Goal: Task Accomplishment & Management: Manage account settings

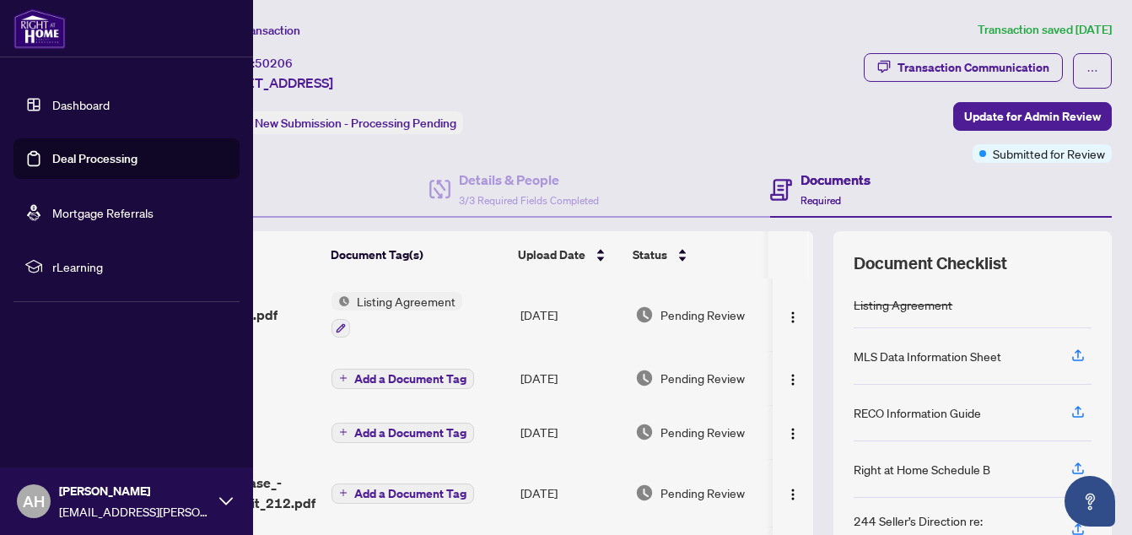
click at [83, 155] on link "Deal Processing" at bounding box center [94, 158] width 85 height 15
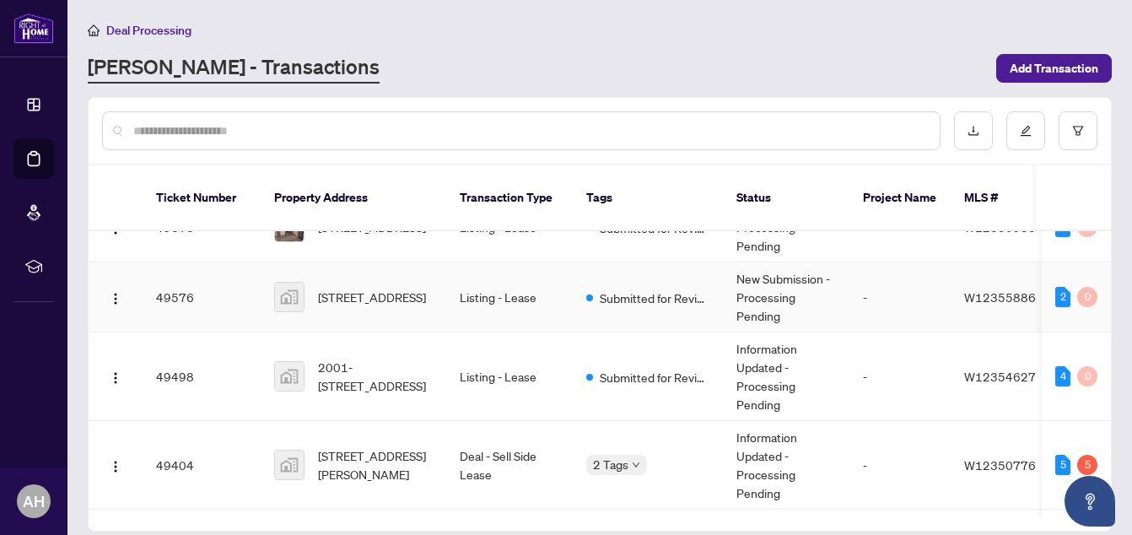
scroll to position [386, 0]
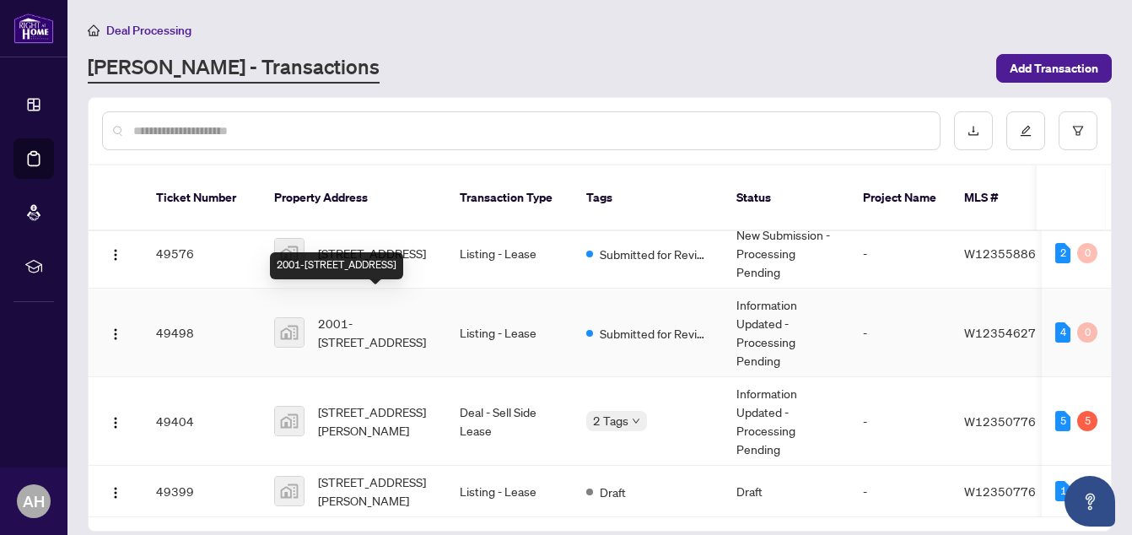
click at [397, 314] on span "2001-[STREET_ADDRESS]" at bounding box center [375, 332] width 115 height 37
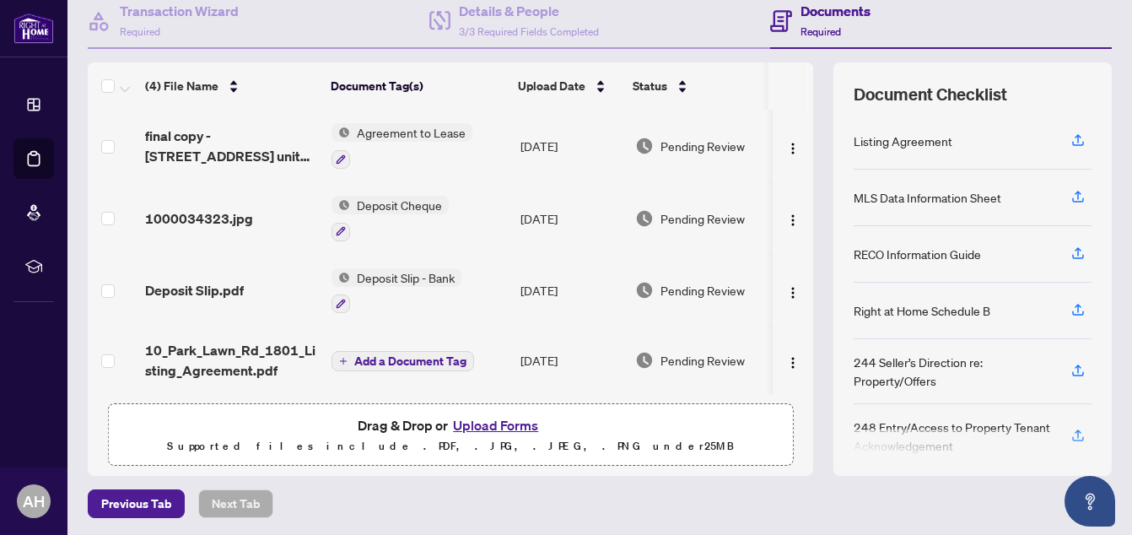
scroll to position [4, 0]
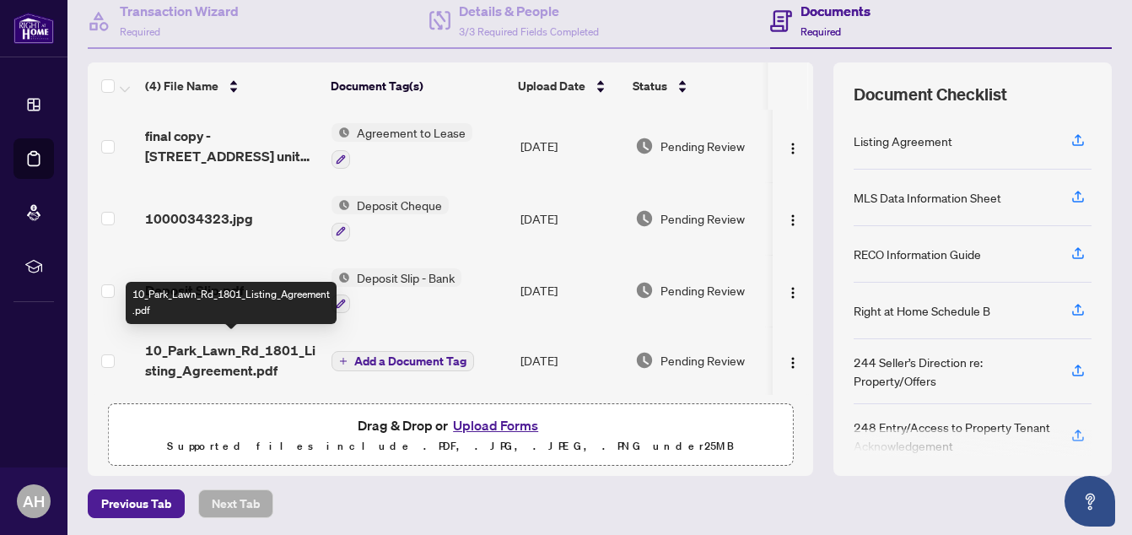
click at [261, 340] on span "10_Park_Lawn_Rd_1801_Listing_Agreement.pdf" at bounding box center [231, 360] width 173 height 41
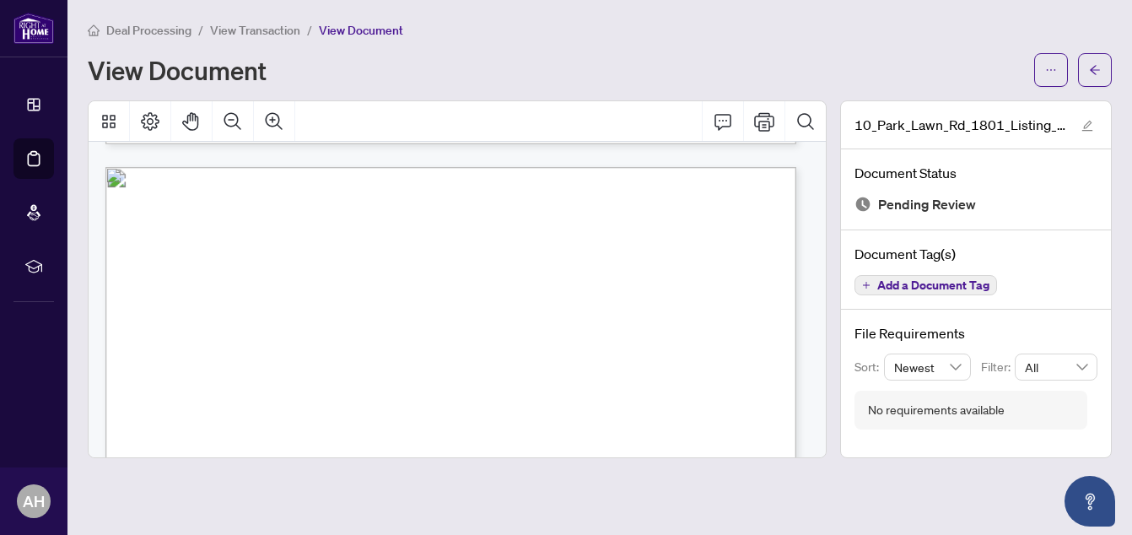
scroll to position [22023, 0]
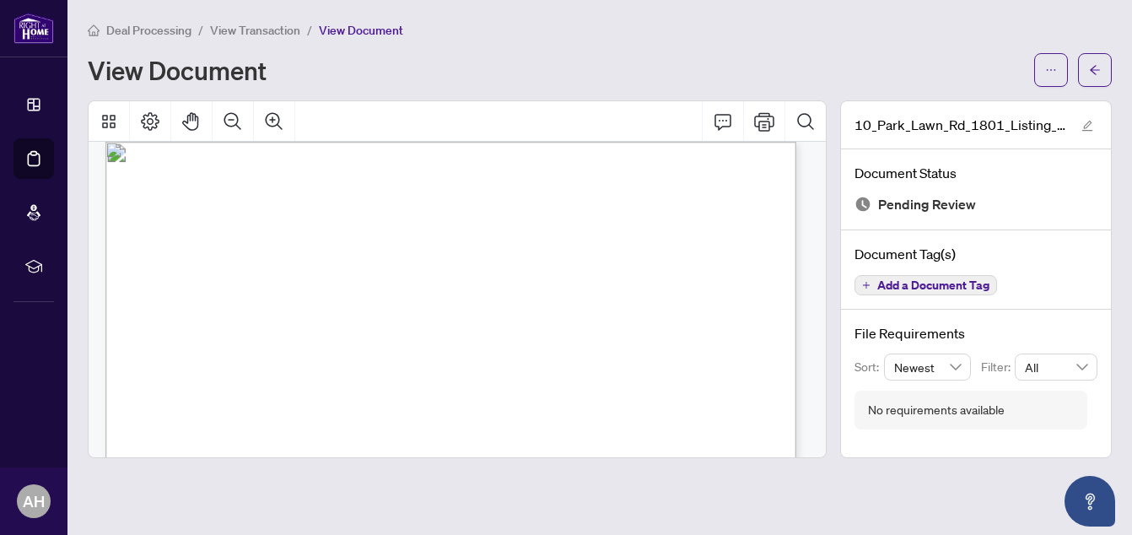
drag, startPoint x: 159, startPoint y: 224, endPoint x: 208, endPoint y: 226, distance: 49.0
drag, startPoint x: 208, startPoint y: 226, endPoint x: 173, endPoint y: 217, distance: 36.6
drag, startPoint x: 165, startPoint y: 227, endPoint x: 653, endPoint y: 386, distance: 513.9
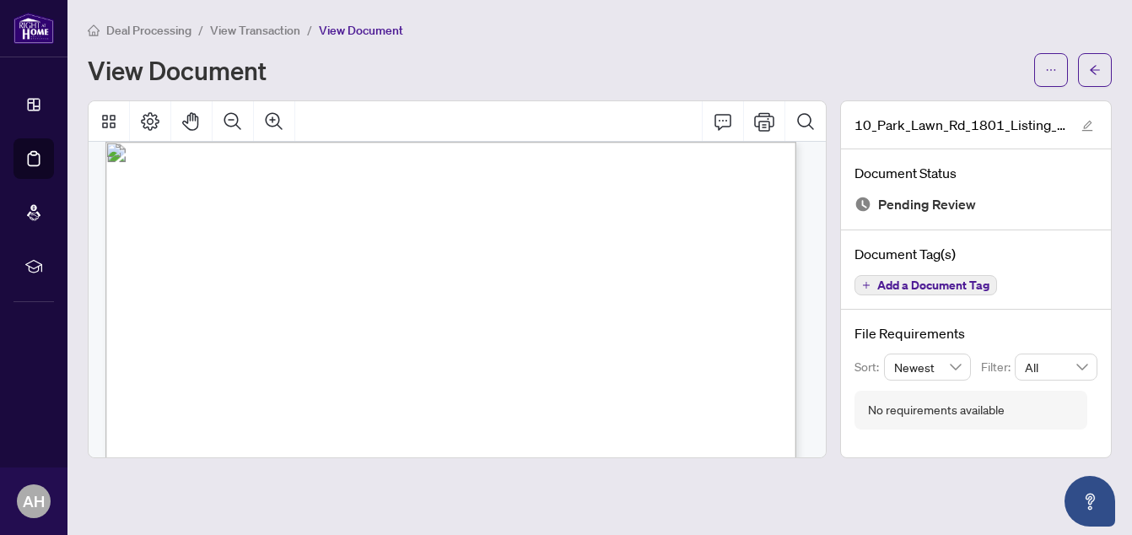
drag, startPoint x: 407, startPoint y: 359, endPoint x: 270, endPoint y: 260, distance: 168.6
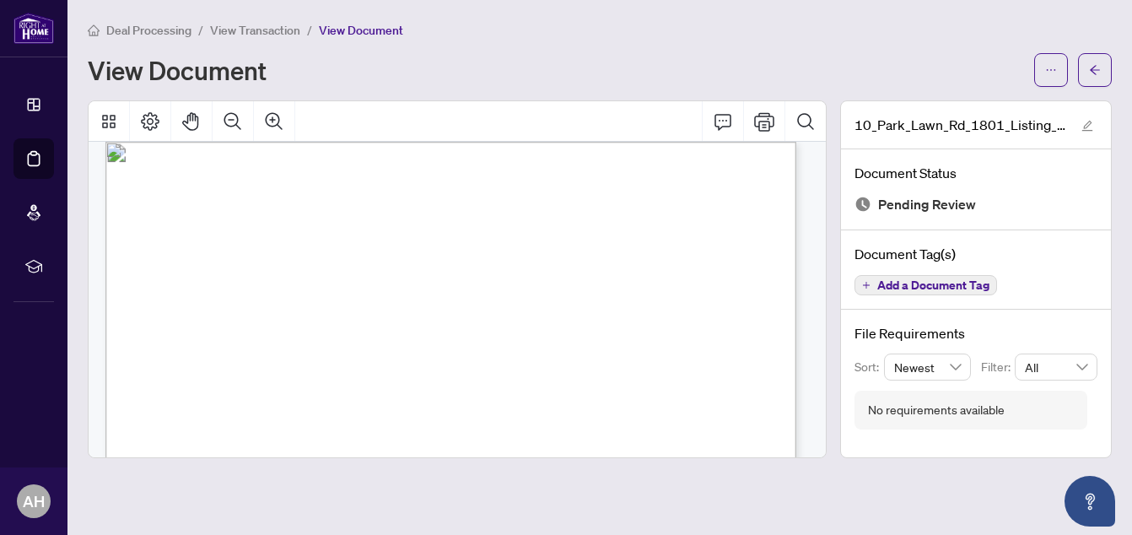
click at [403, 154] on span "Docusign Envelope ID: E471A93D-C629-4904-B6BD-B58FAF848D51" at bounding box center [265, 158] width 278 height 10
